Goal: Task Accomplishment & Management: Use online tool/utility

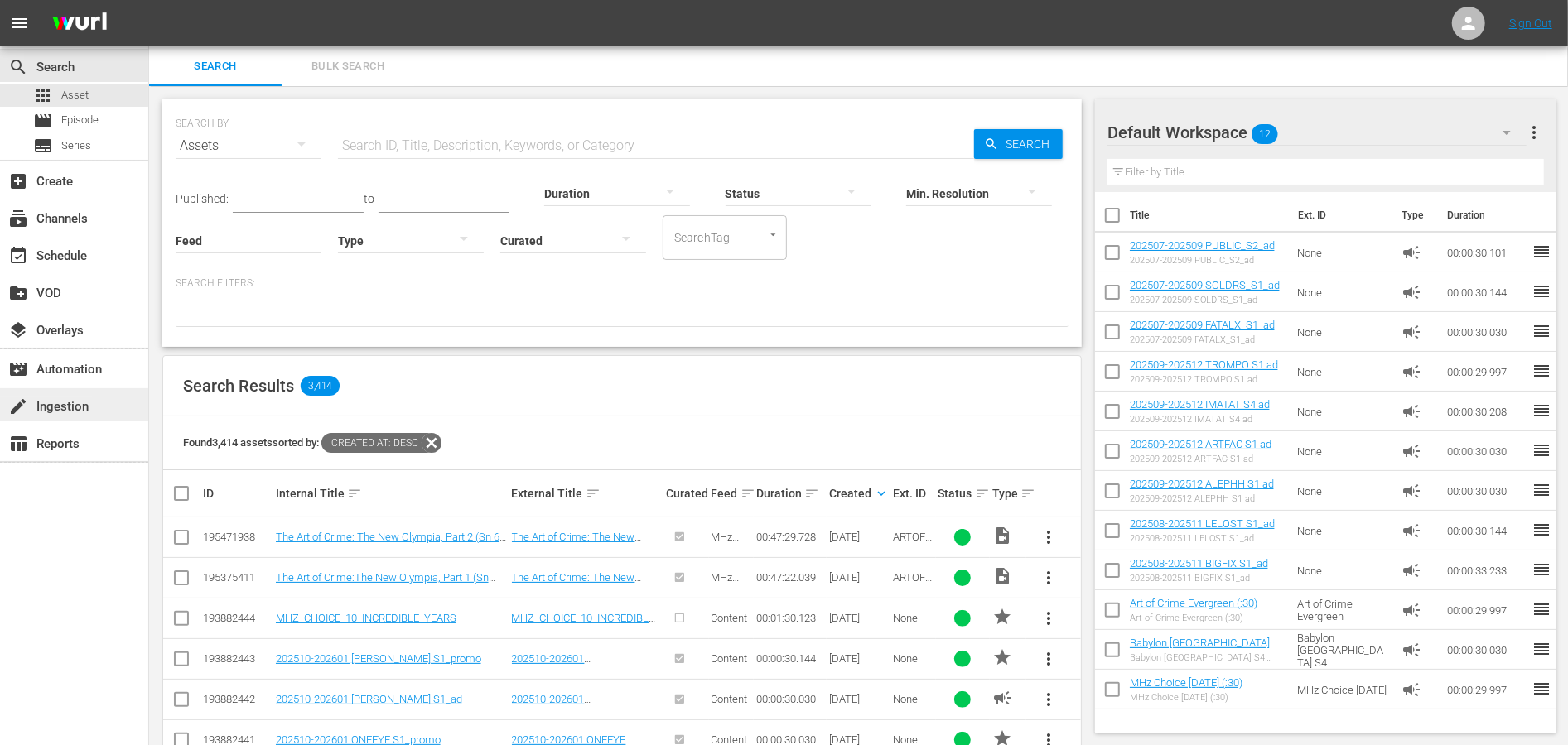
click at [77, 400] on div "create Ingestion" at bounding box center [46, 405] width 93 height 15
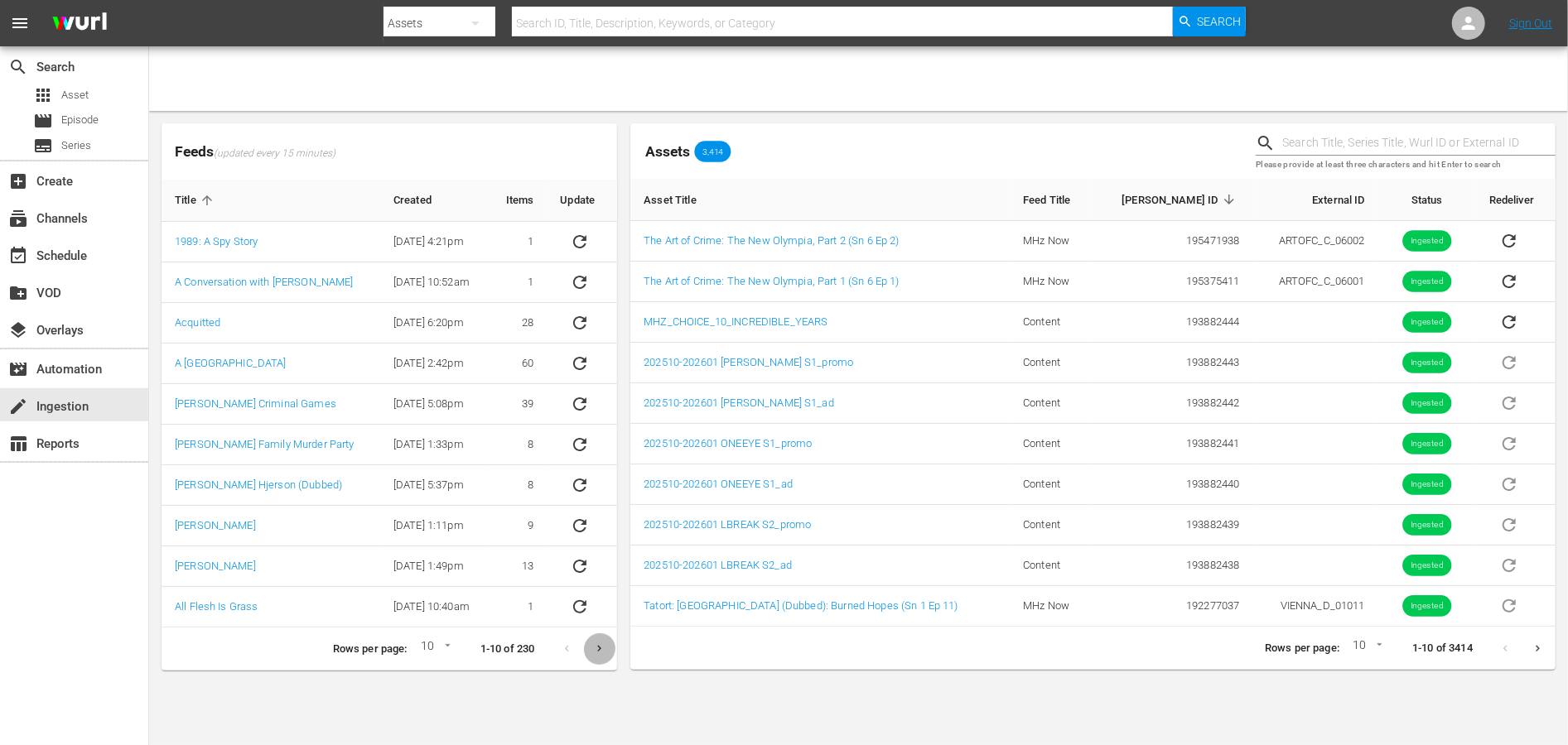
click at [593, 652] on icon "Next page" at bounding box center [598, 648] width 12 height 12
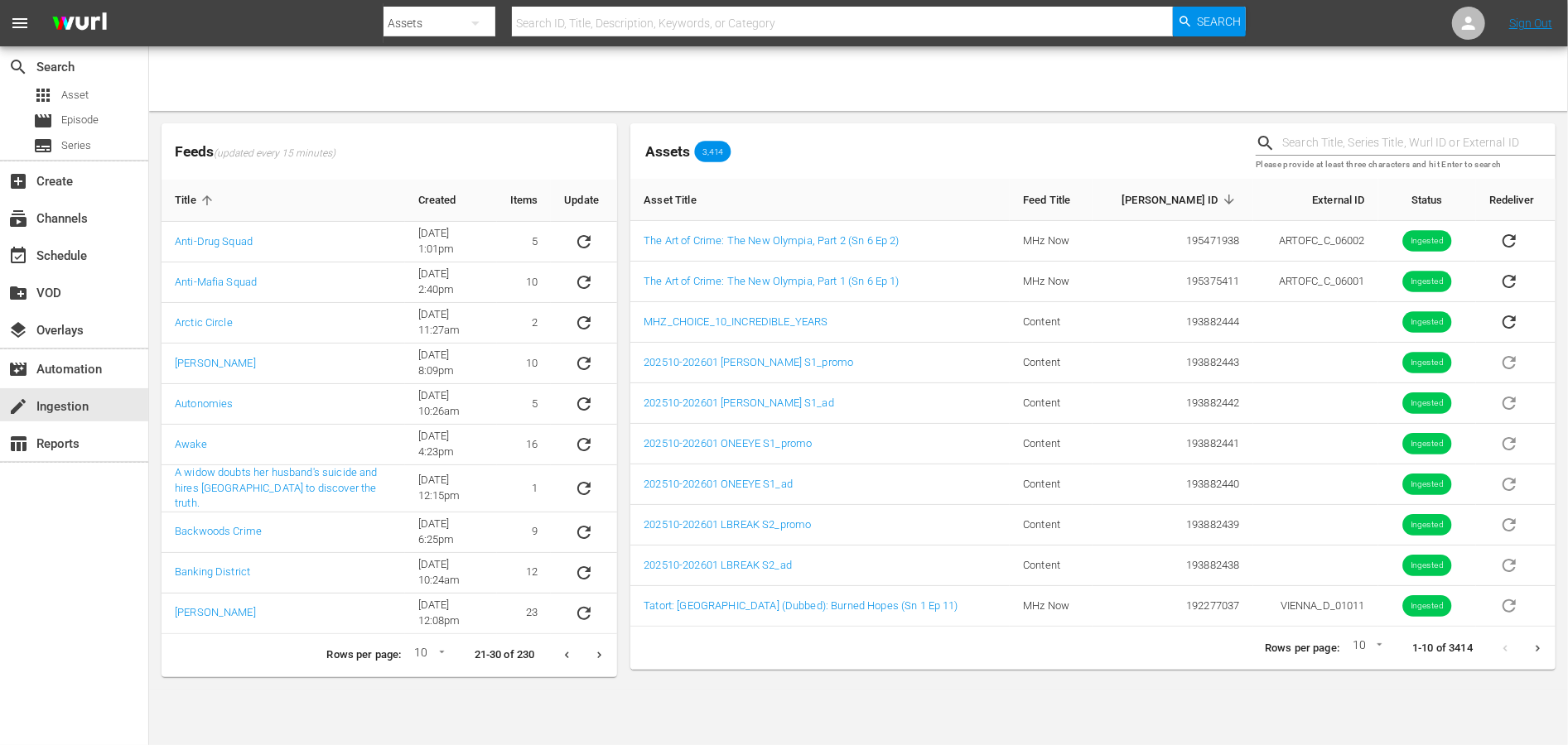
click at [593, 652] on icon "Next page" at bounding box center [598, 655] width 12 height 12
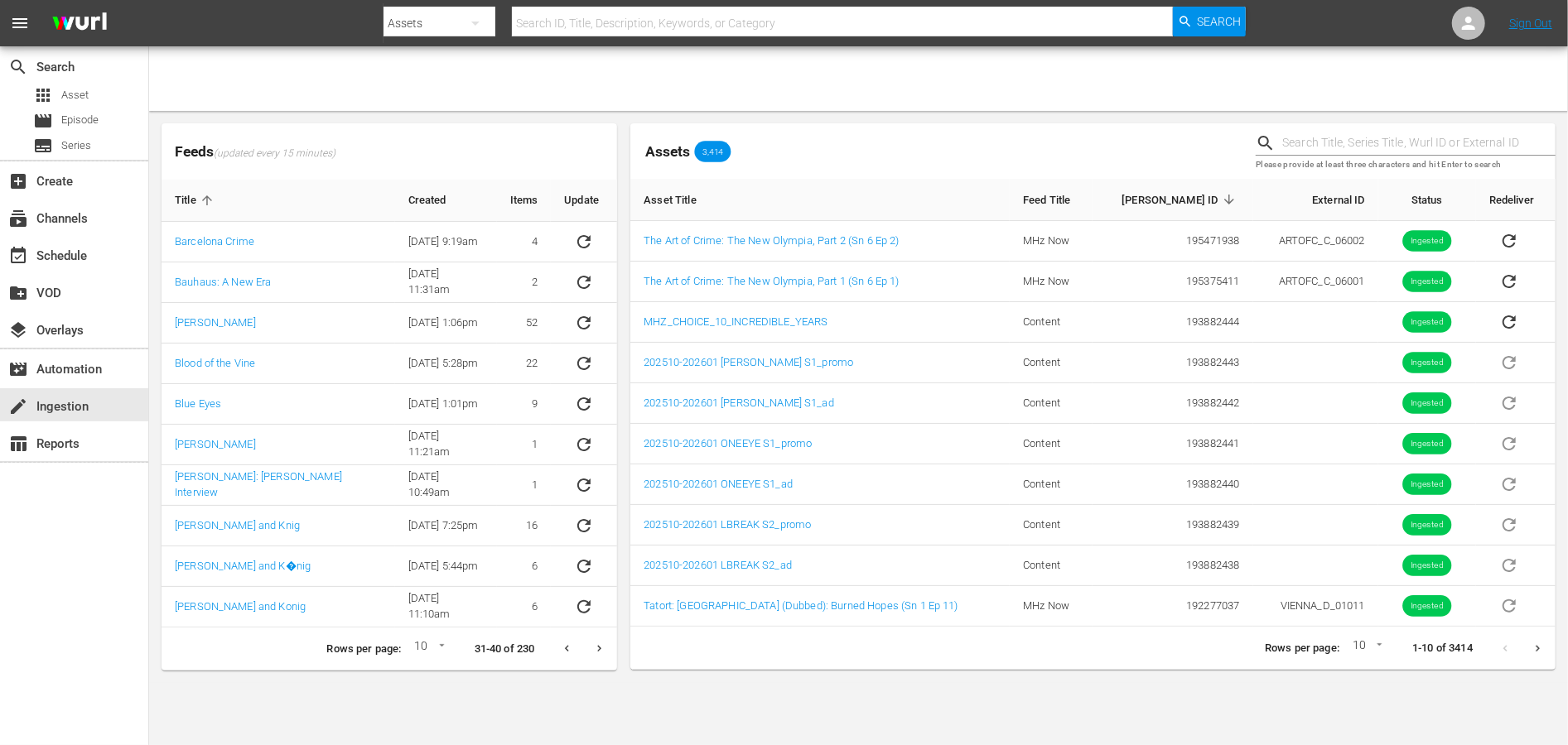
click at [593, 652] on icon "Next page" at bounding box center [598, 648] width 12 height 12
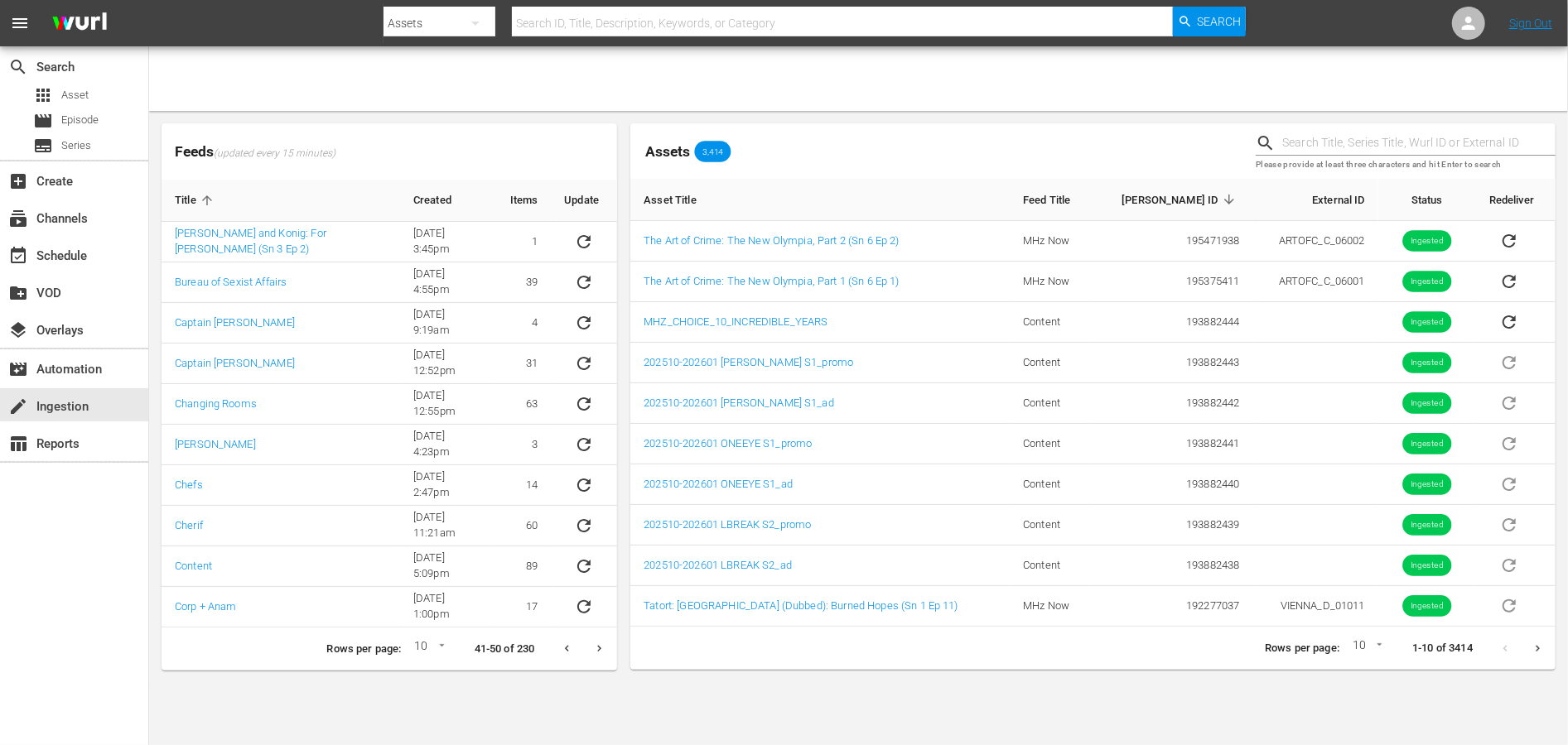
click at [593, 652] on icon "Next page" at bounding box center [598, 648] width 12 height 12
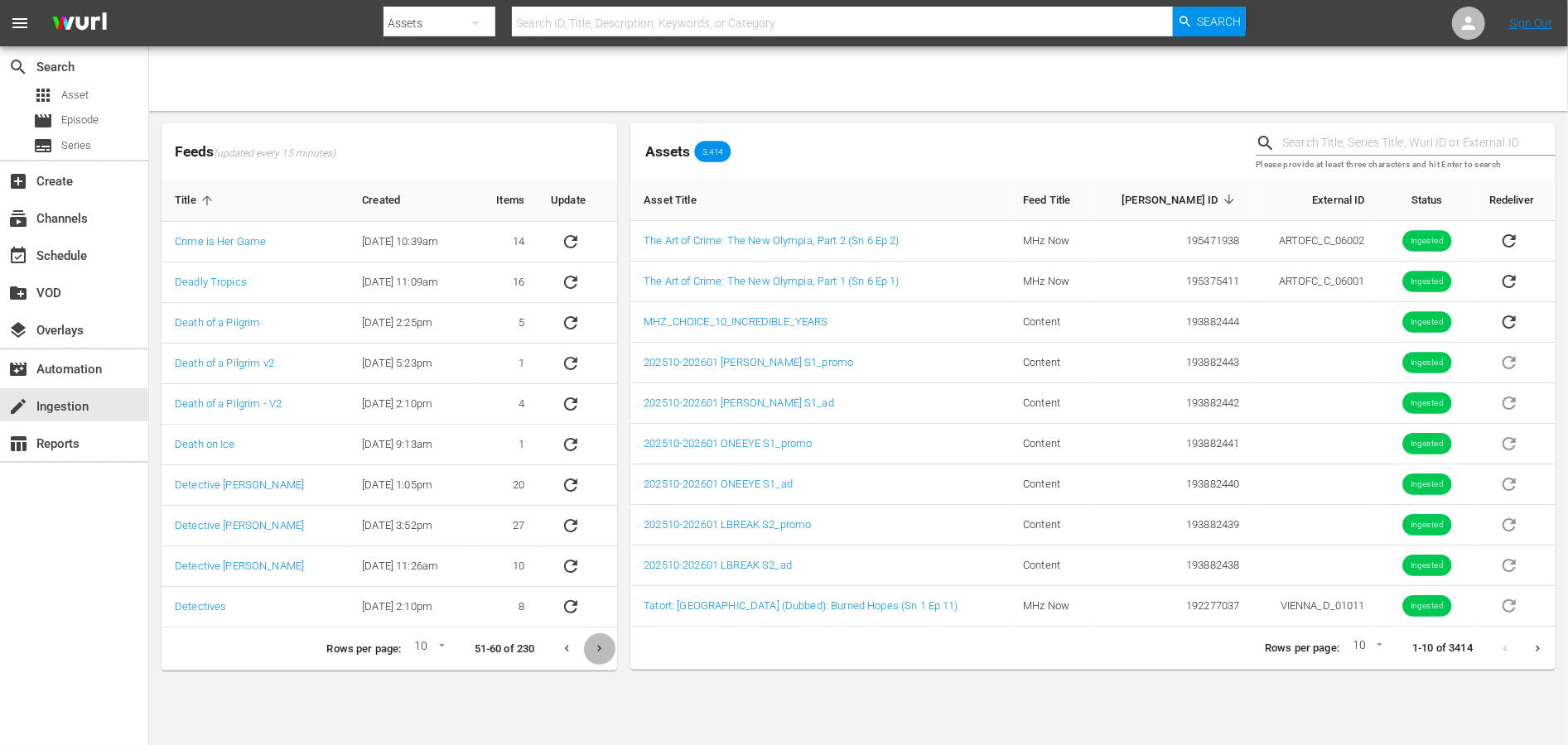
click at [593, 652] on icon "Next page" at bounding box center [598, 648] width 12 height 12
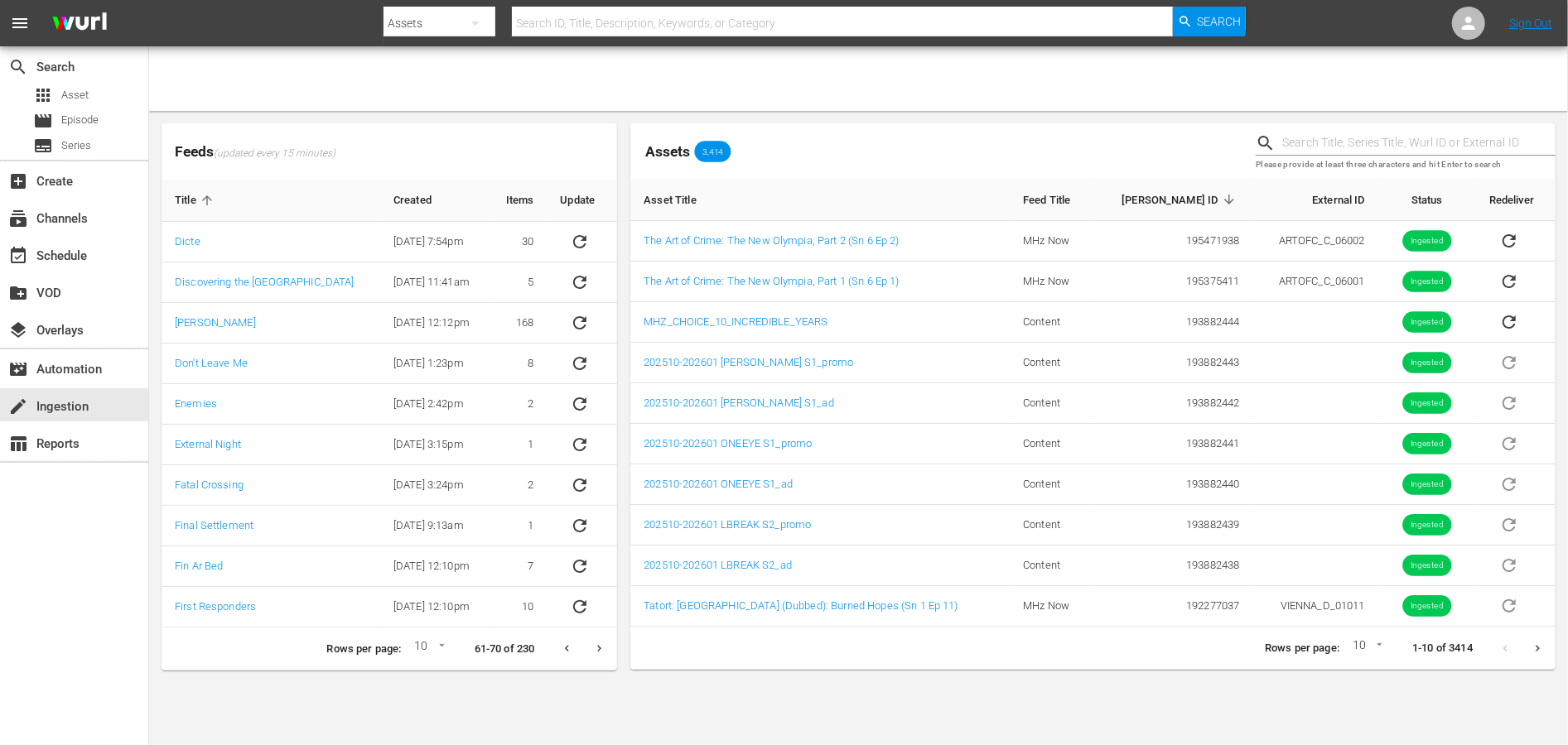
click at [593, 652] on div "Feeds (updated every 15 minutes) Title Created Items Update Dicte [DATE] 7:54pm…" at bounding box center [389, 397] width 469 height 561
click at [593, 652] on icon "Next page" at bounding box center [598, 648] width 12 height 12
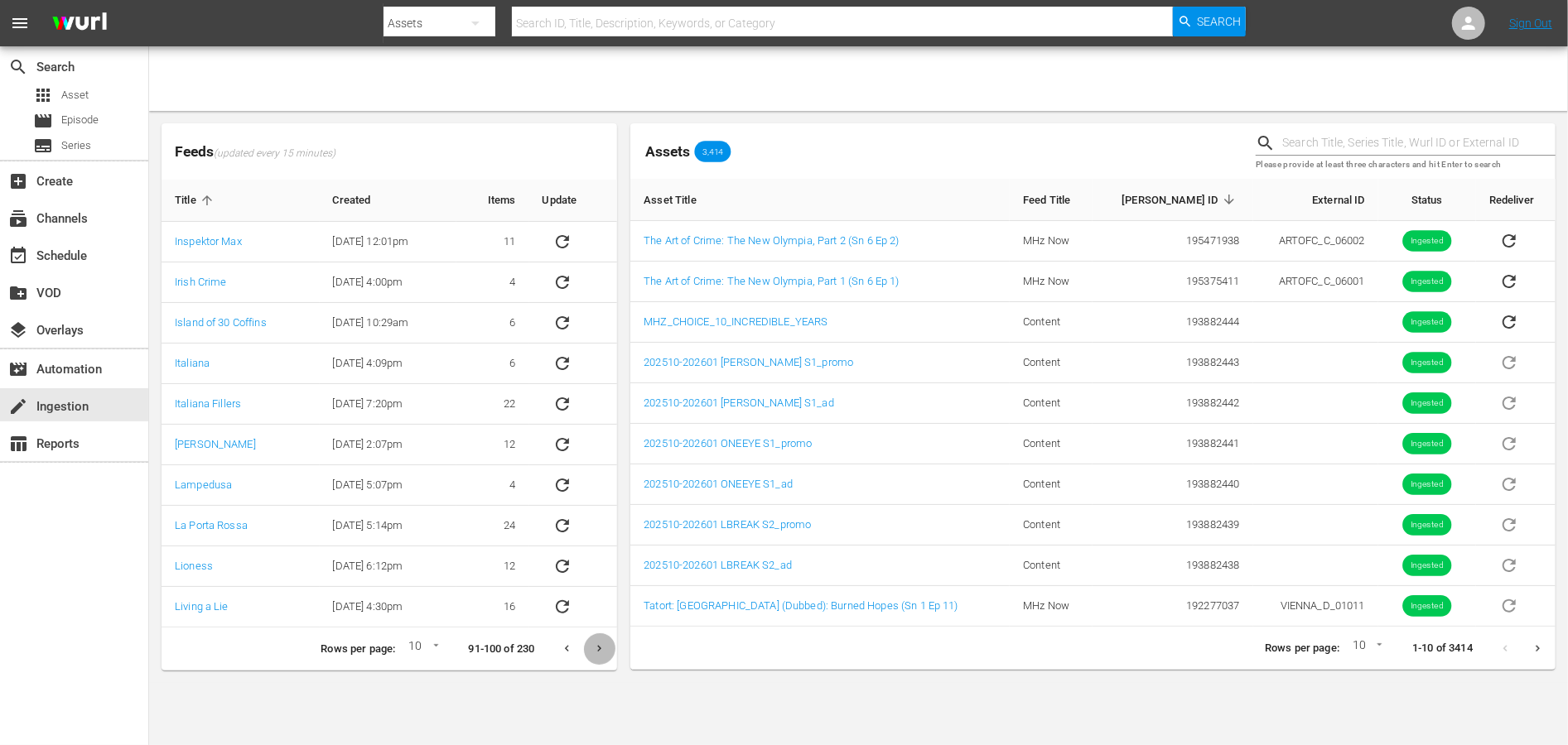
click at [593, 652] on icon "Next page" at bounding box center [598, 648] width 12 height 12
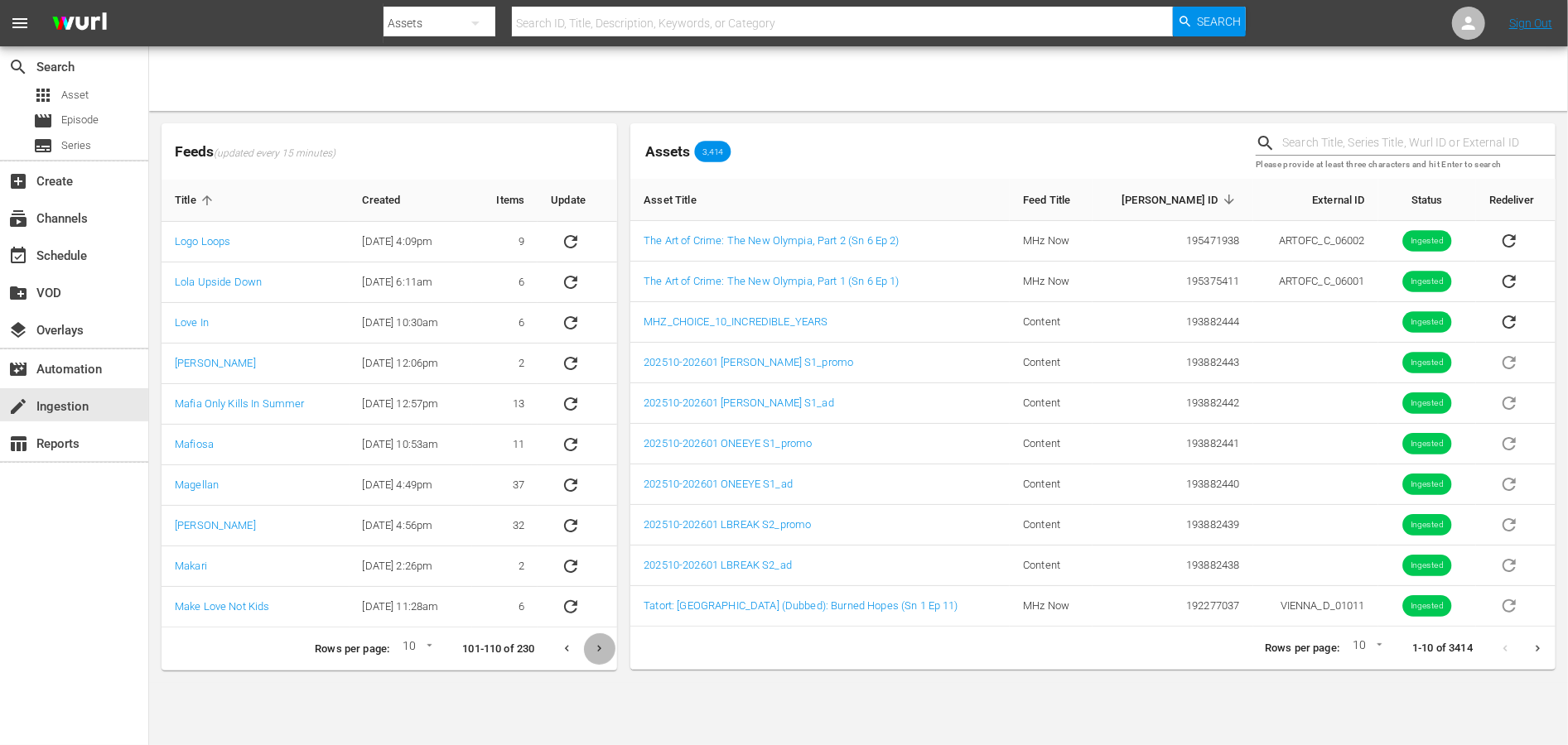
click at [593, 652] on icon "Next page" at bounding box center [598, 648] width 12 height 12
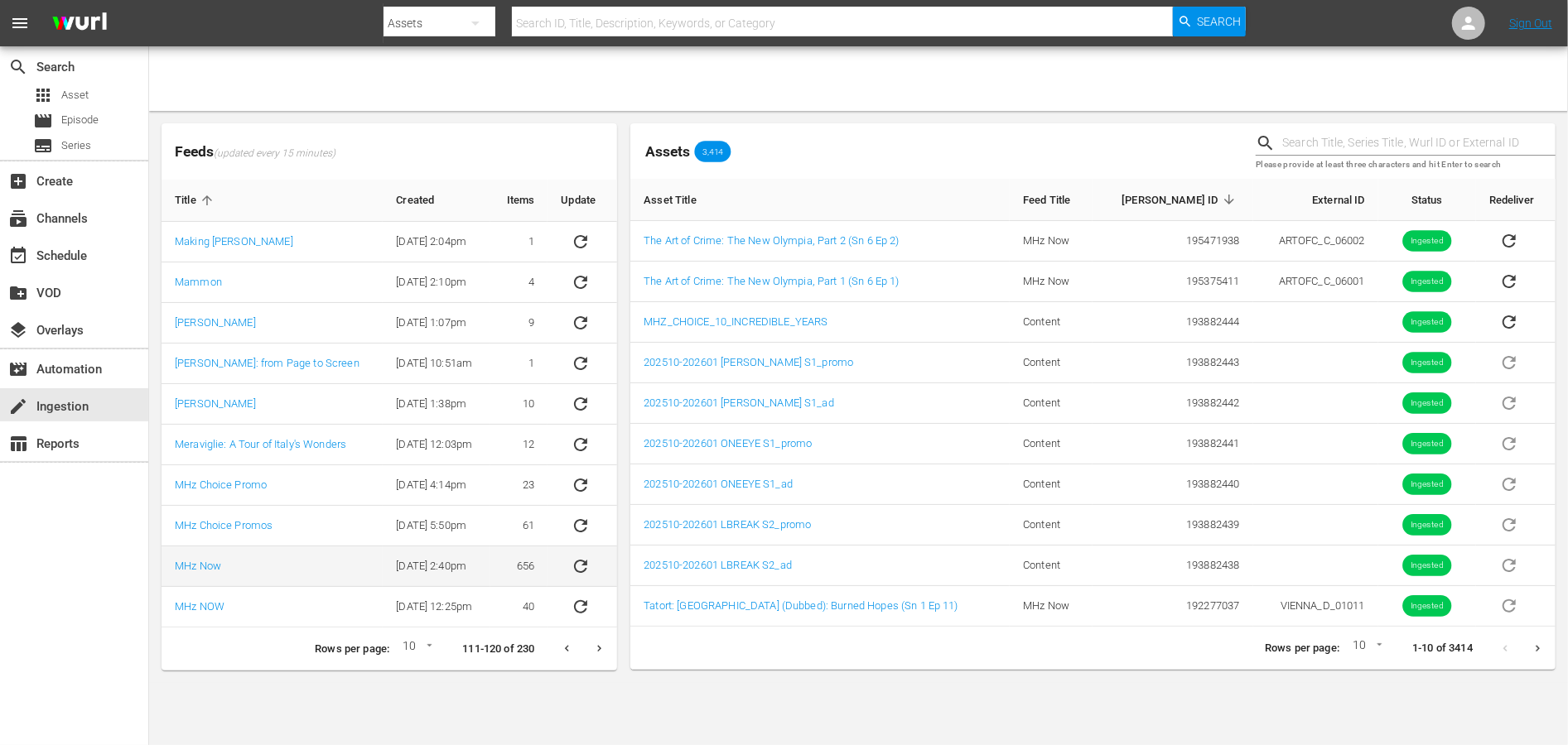
click at [584, 568] on icon "sticky table" at bounding box center [580, 566] width 20 height 20
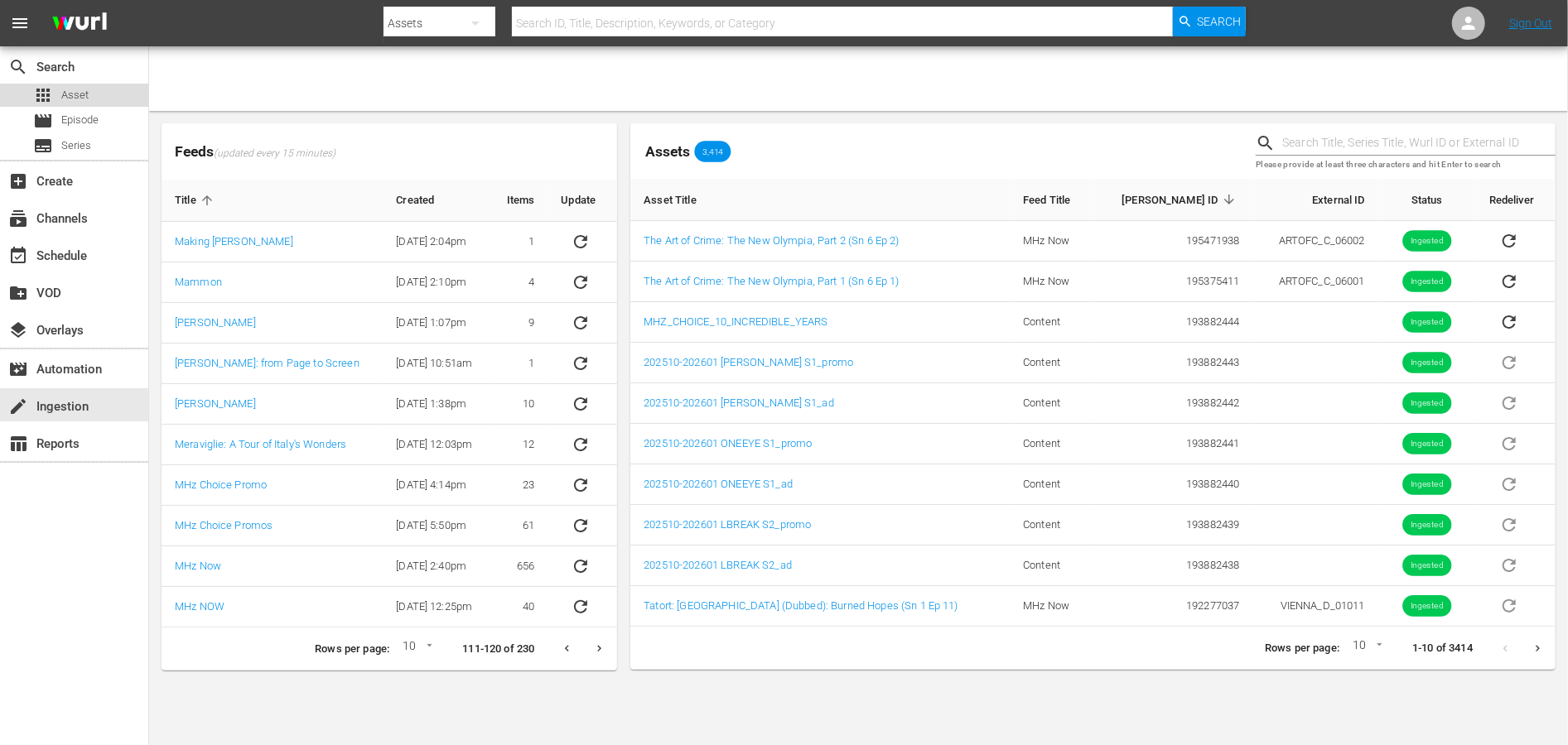
click at [56, 91] on div "apps Asset" at bounding box center [61, 95] width 56 height 23
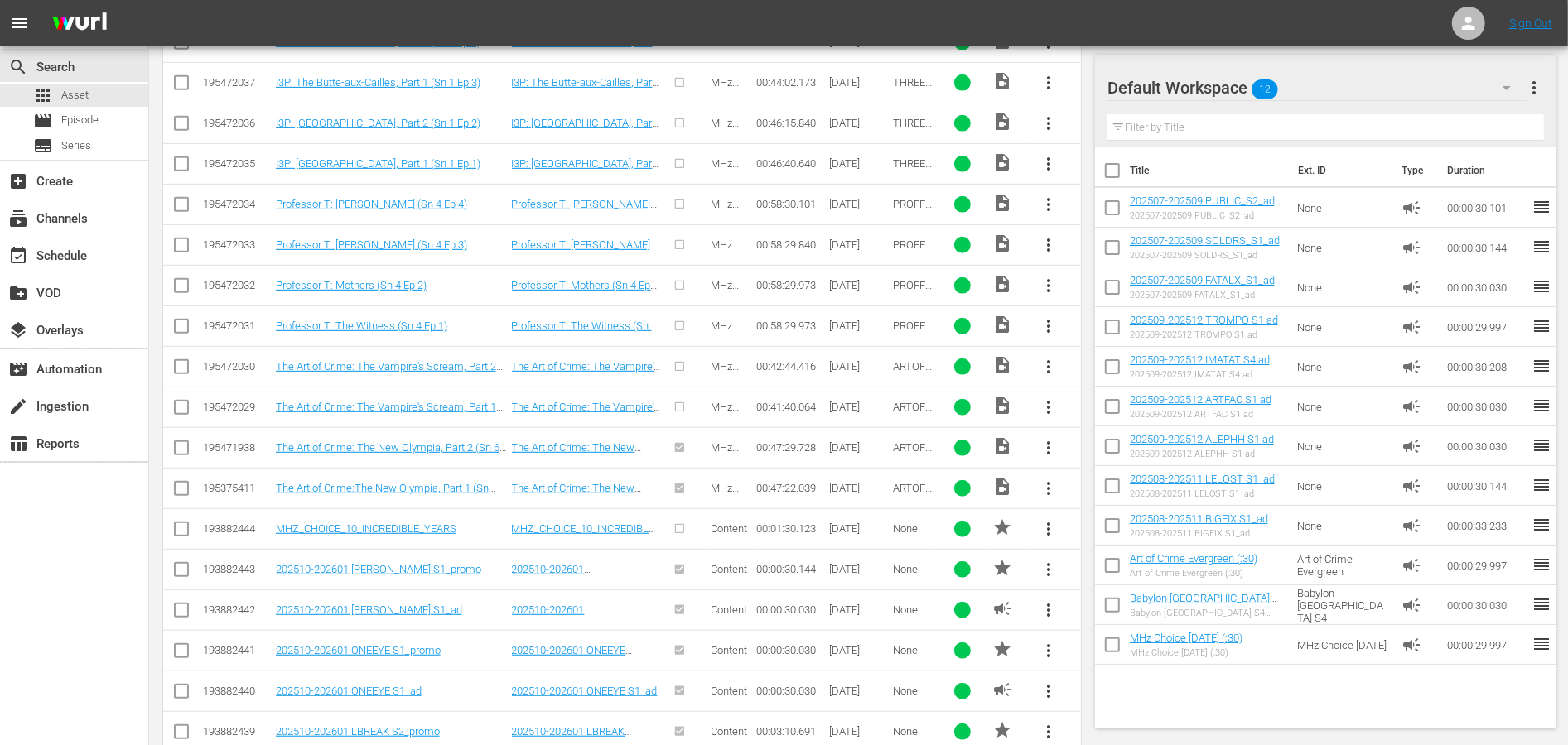
scroll to position [593, 0]
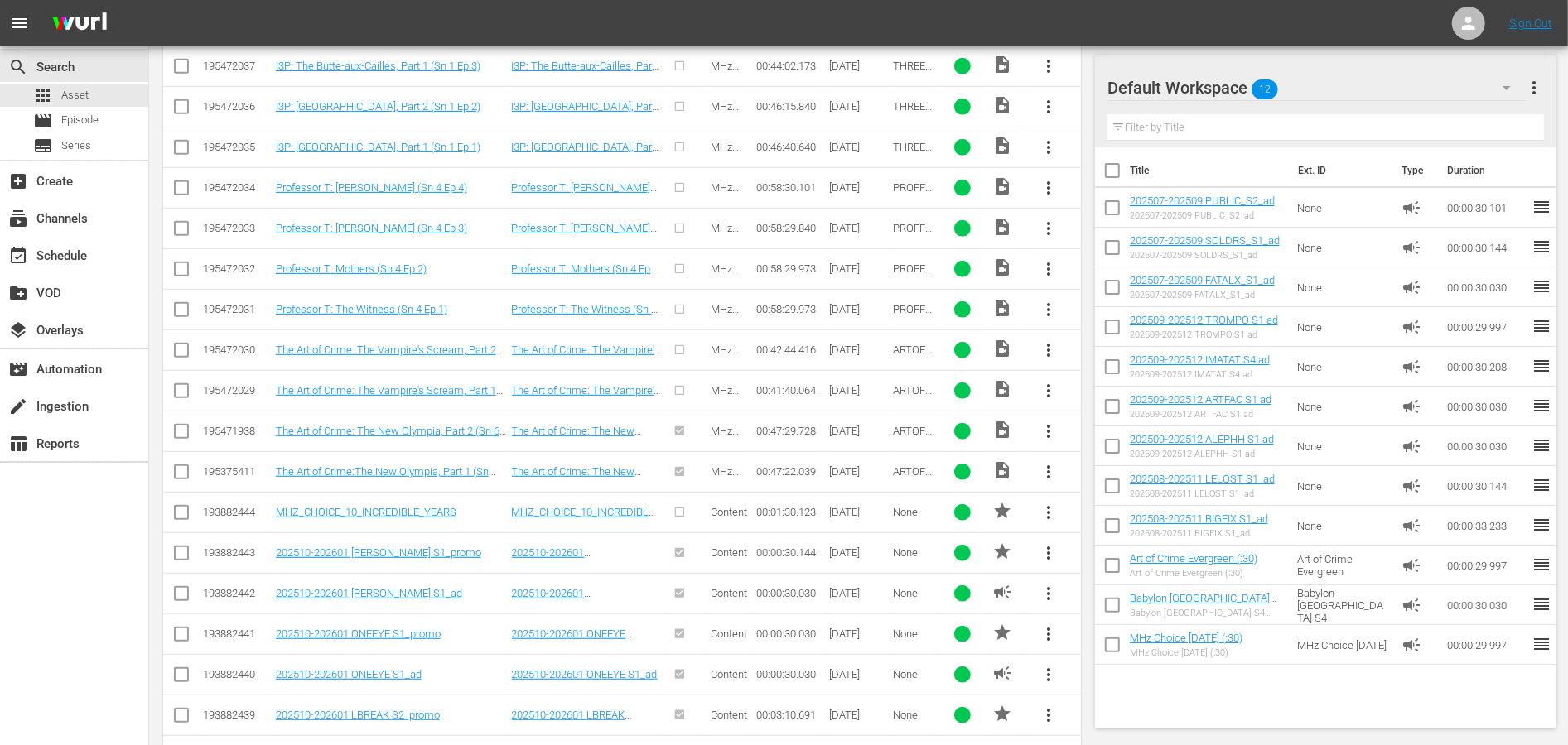
click at [182, 357] on input "checkbox" at bounding box center [181, 353] width 20 height 20
checkbox input "true"
click at [182, 398] on input "checkbox" at bounding box center [181, 394] width 20 height 20
checkbox input "true"
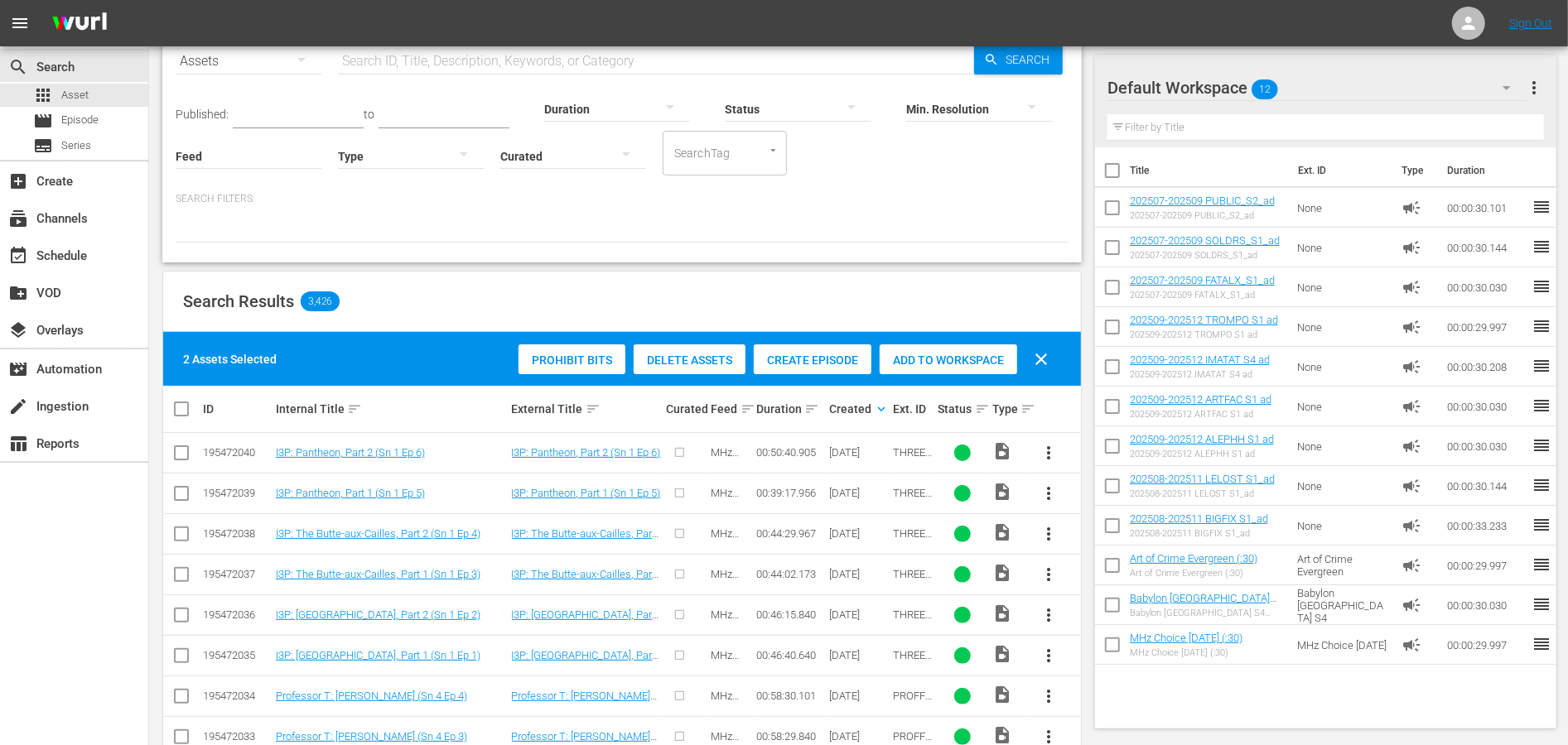
scroll to position [80, 0]
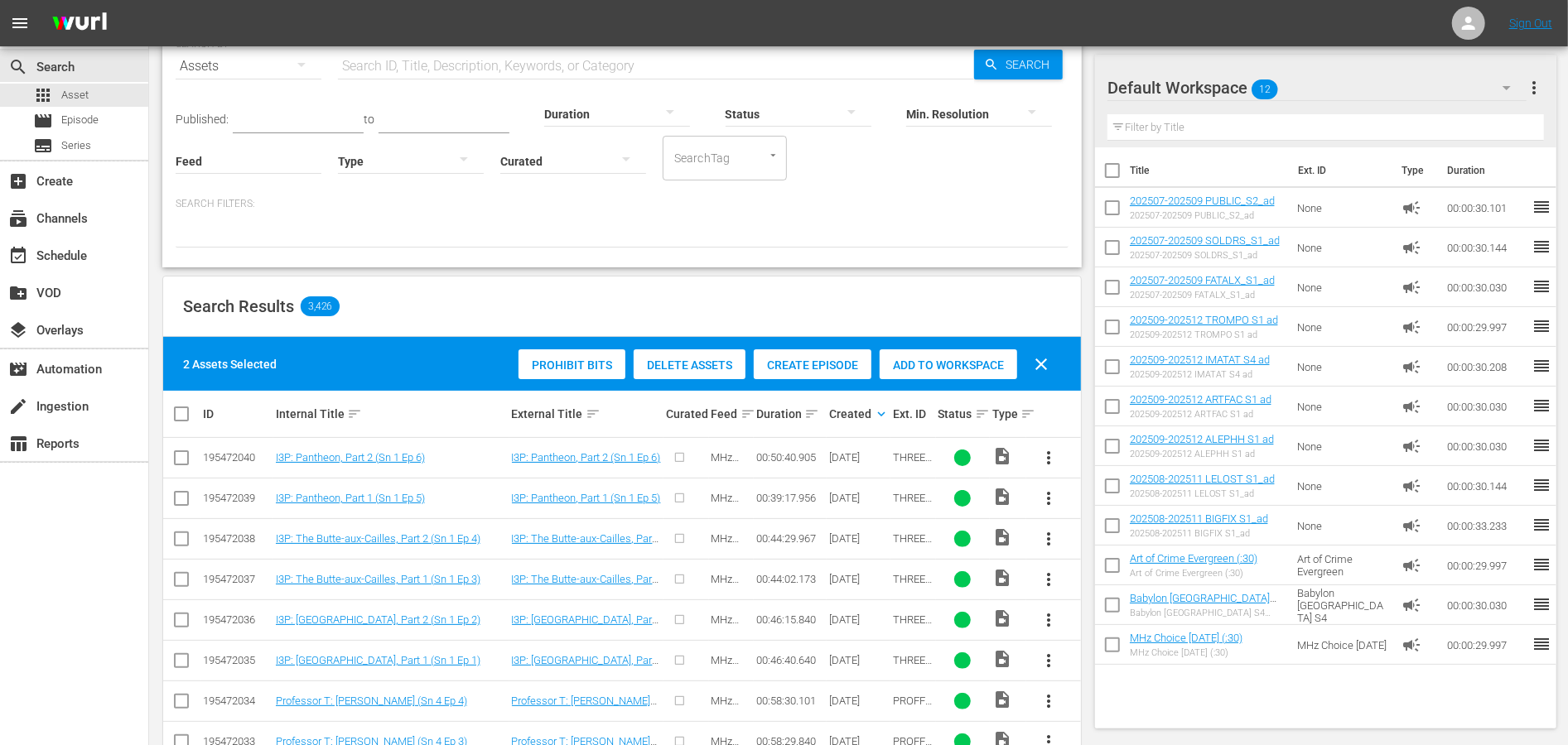
click at [761, 366] on span "Create Episode" at bounding box center [812, 365] width 118 height 13
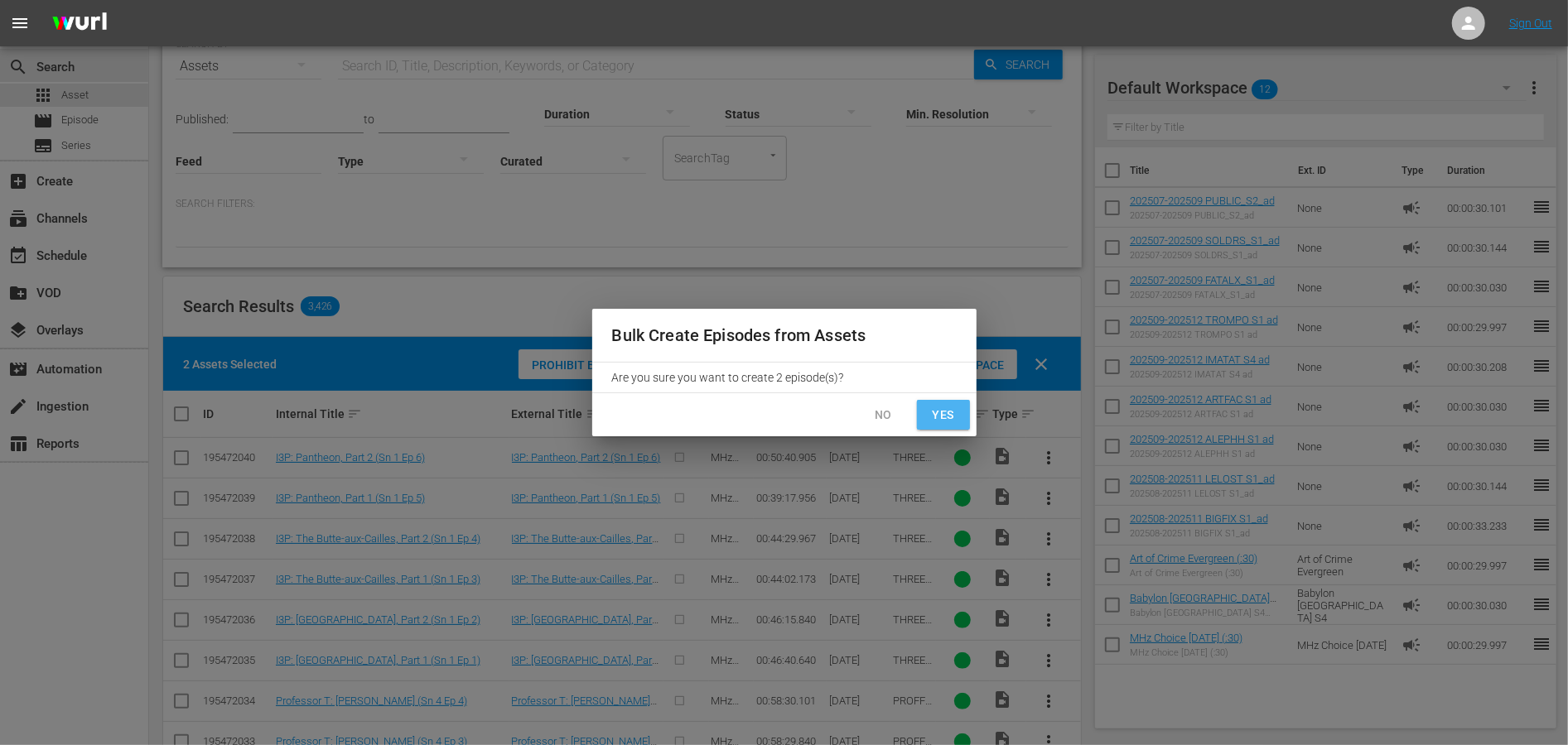
click at [942, 415] on span "Yes" at bounding box center [944, 415] width 27 height 21
checkbox input "false"
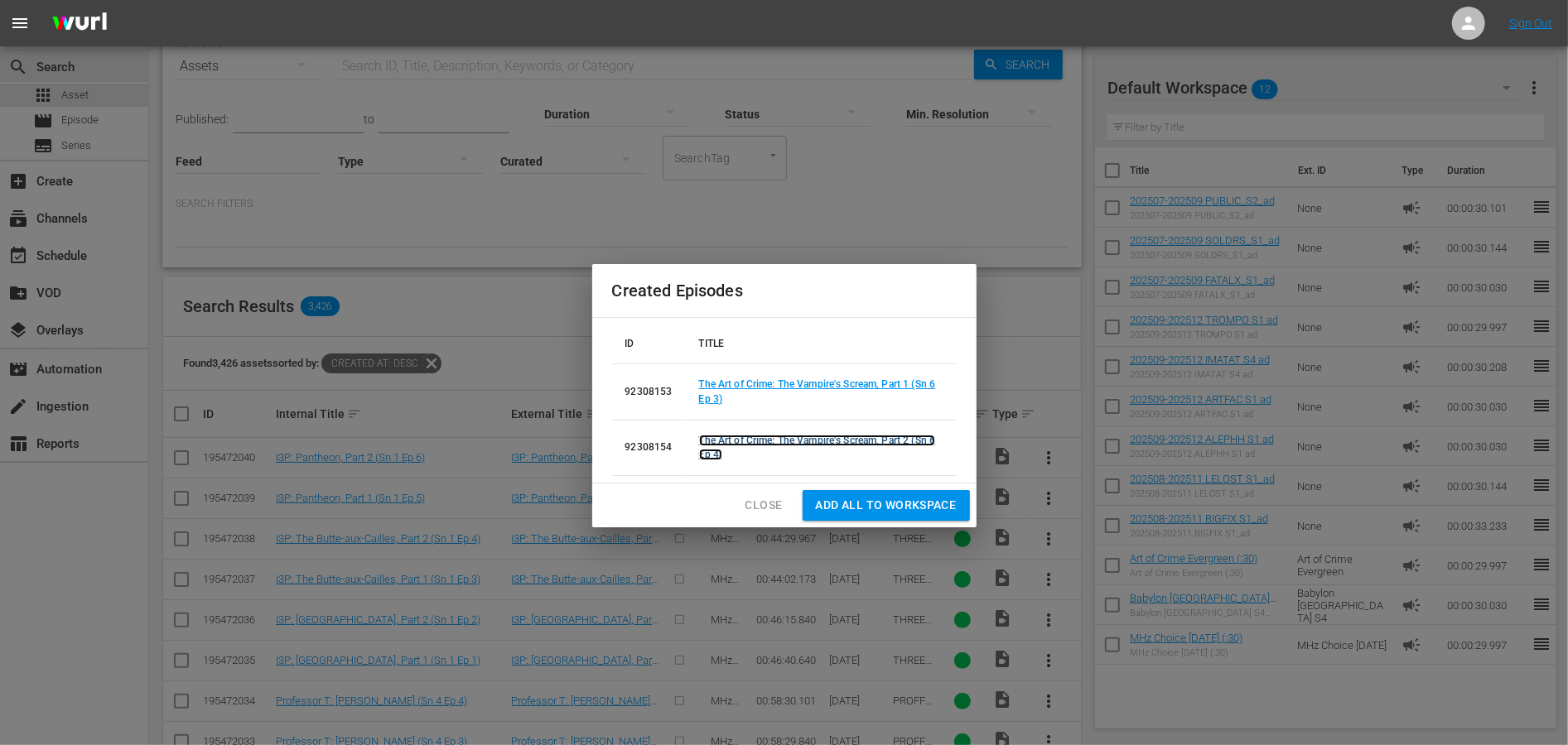
click at [779, 438] on link "The Art of Crime: The Vampire's Scream, Part 2 (Sn 6 Ep 4)" at bounding box center [817, 447] width 237 height 26
click at [813, 385] on link "The Art of Crime: The Vampire's Scream, Part 1 (Sn 6 Ep 3)" at bounding box center [817, 391] width 237 height 26
click at [804, 439] on link "The Art of Crime: The Vampire's Scream, Part 2 (Sn 6 Ep 4)" at bounding box center [817, 447] width 237 height 26
click at [759, 499] on span "Close" at bounding box center [763, 506] width 37 height 21
